Goal: Find specific page/section: Find specific page/section

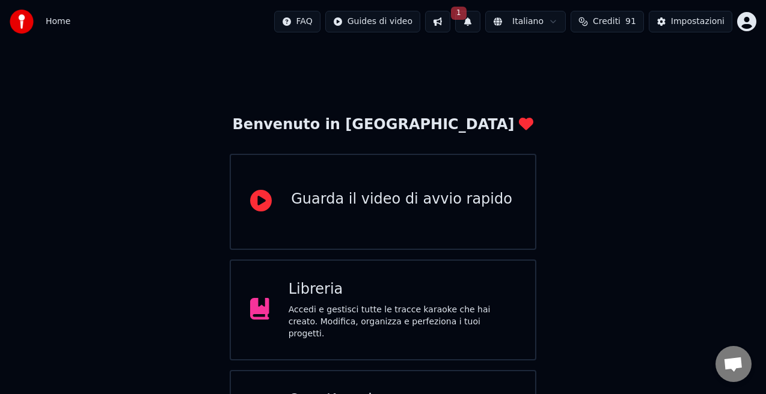
click at [339, 291] on div "Libreria" at bounding box center [402, 289] width 227 height 19
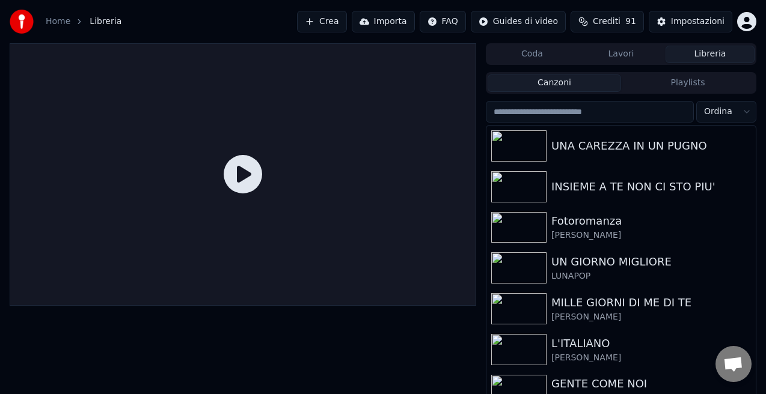
click at [607, 112] on input "search" at bounding box center [590, 112] width 208 height 22
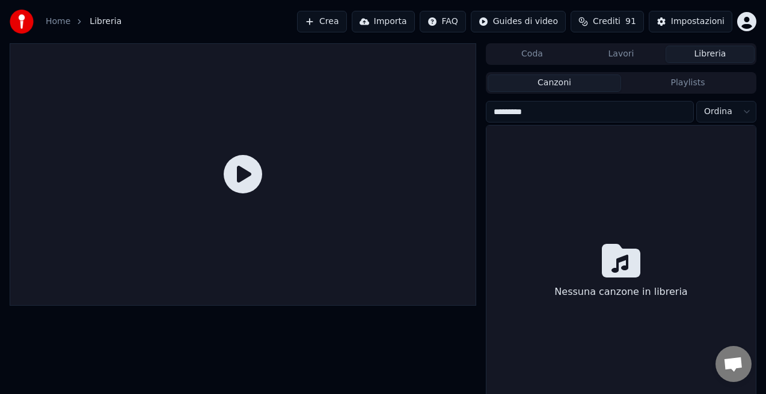
type input "*********"
click at [692, 57] on button "Libreria" at bounding box center [709, 54] width 89 height 17
drag, startPoint x: 546, startPoint y: 114, endPoint x: 471, endPoint y: 115, distance: 75.7
click at [469, 116] on div "Coda Lavori Libreria Canzoni Playlists ********* [PERSON_NAME] canzone in libre…" at bounding box center [383, 231] width 766 height 377
click at [698, 52] on button "Libreria" at bounding box center [709, 54] width 89 height 17
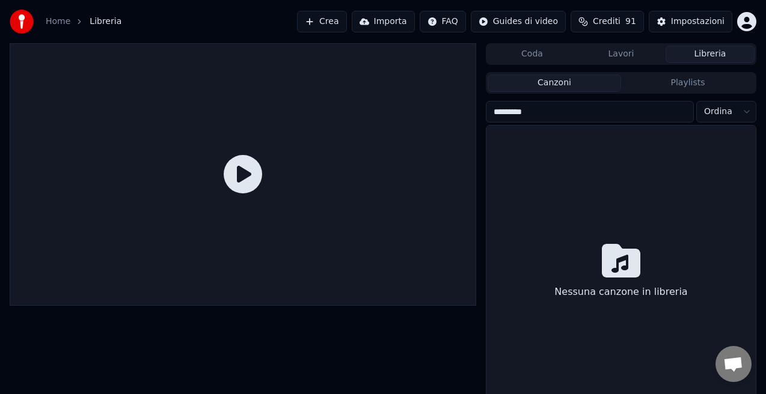
click at [698, 52] on button "Libreria" at bounding box center [709, 54] width 89 height 17
click at [625, 52] on button "Lavori" at bounding box center [620, 54] width 89 height 17
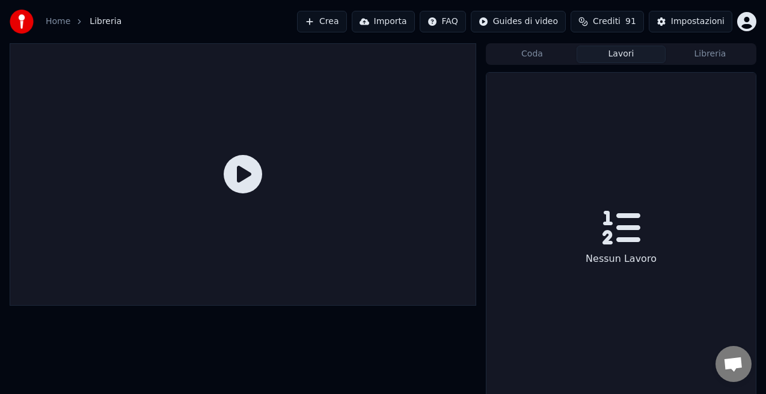
click at [542, 58] on button "Coda" at bounding box center [531, 54] width 89 height 17
click at [700, 54] on button "Libreria" at bounding box center [709, 54] width 89 height 17
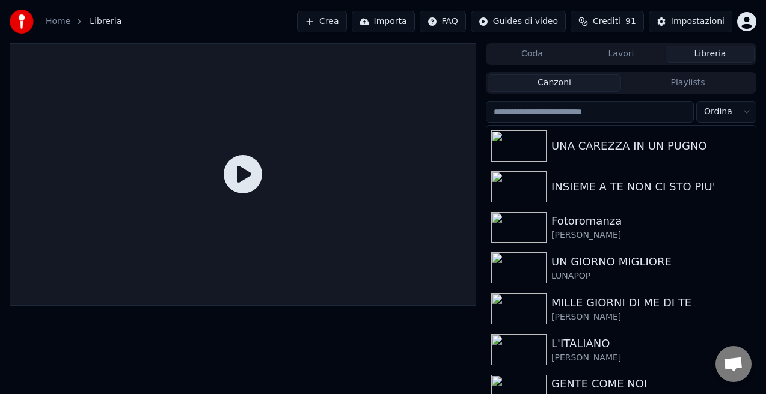
click at [582, 115] on input "search" at bounding box center [590, 112] width 208 height 22
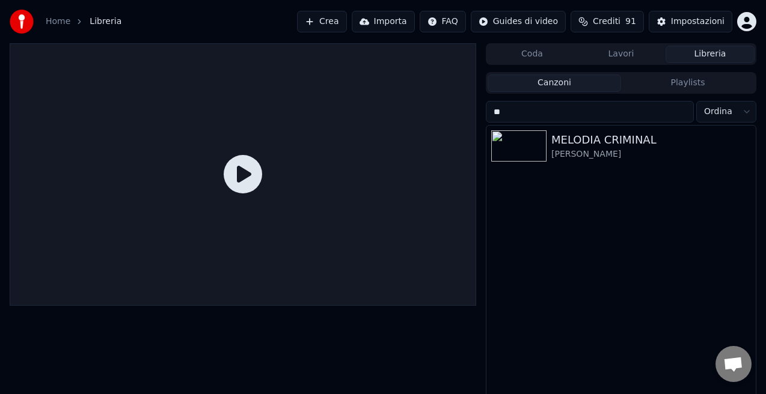
type input "*"
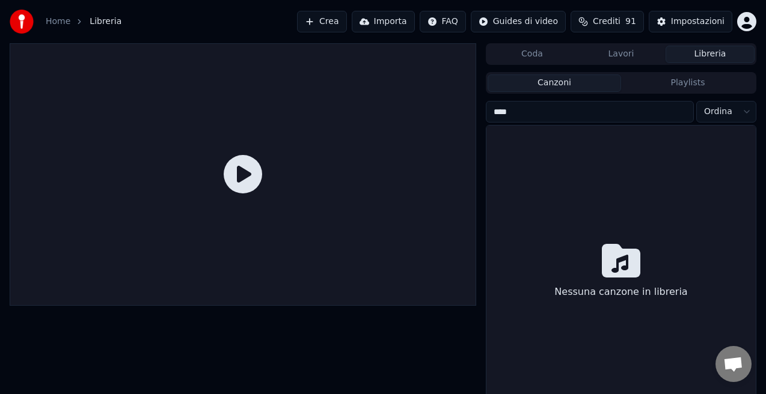
type input "*****"
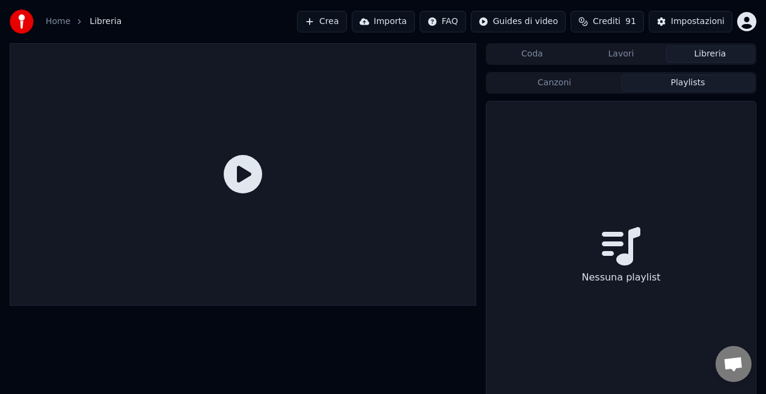
click at [662, 90] on button "Playlists" at bounding box center [687, 83] width 133 height 17
click at [619, 54] on button "Lavori" at bounding box center [620, 54] width 89 height 17
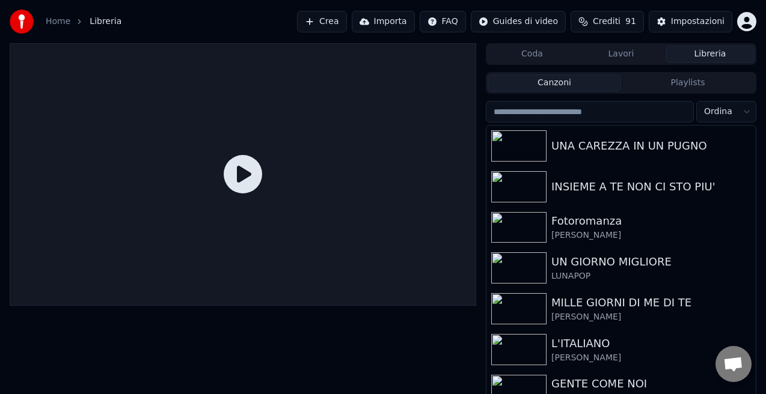
click at [703, 56] on button "Libreria" at bounding box center [709, 54] width 89 height 17
click at [567, 114] on input "search" at bounding box center [590, 112] width 208 height 22
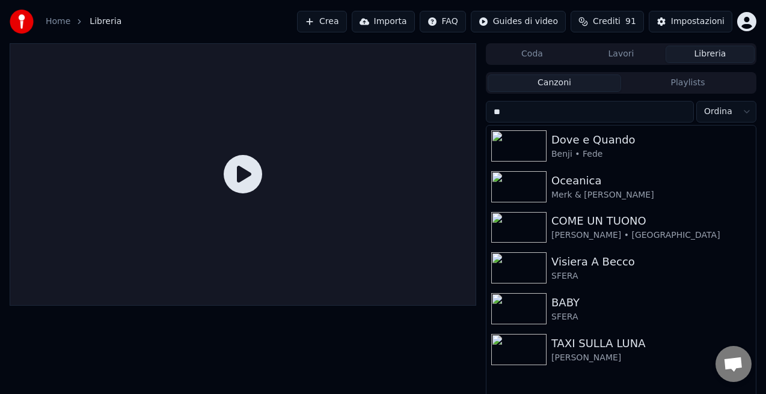
type input "*"
